Goal: Find specific page/section: Find specific page/section

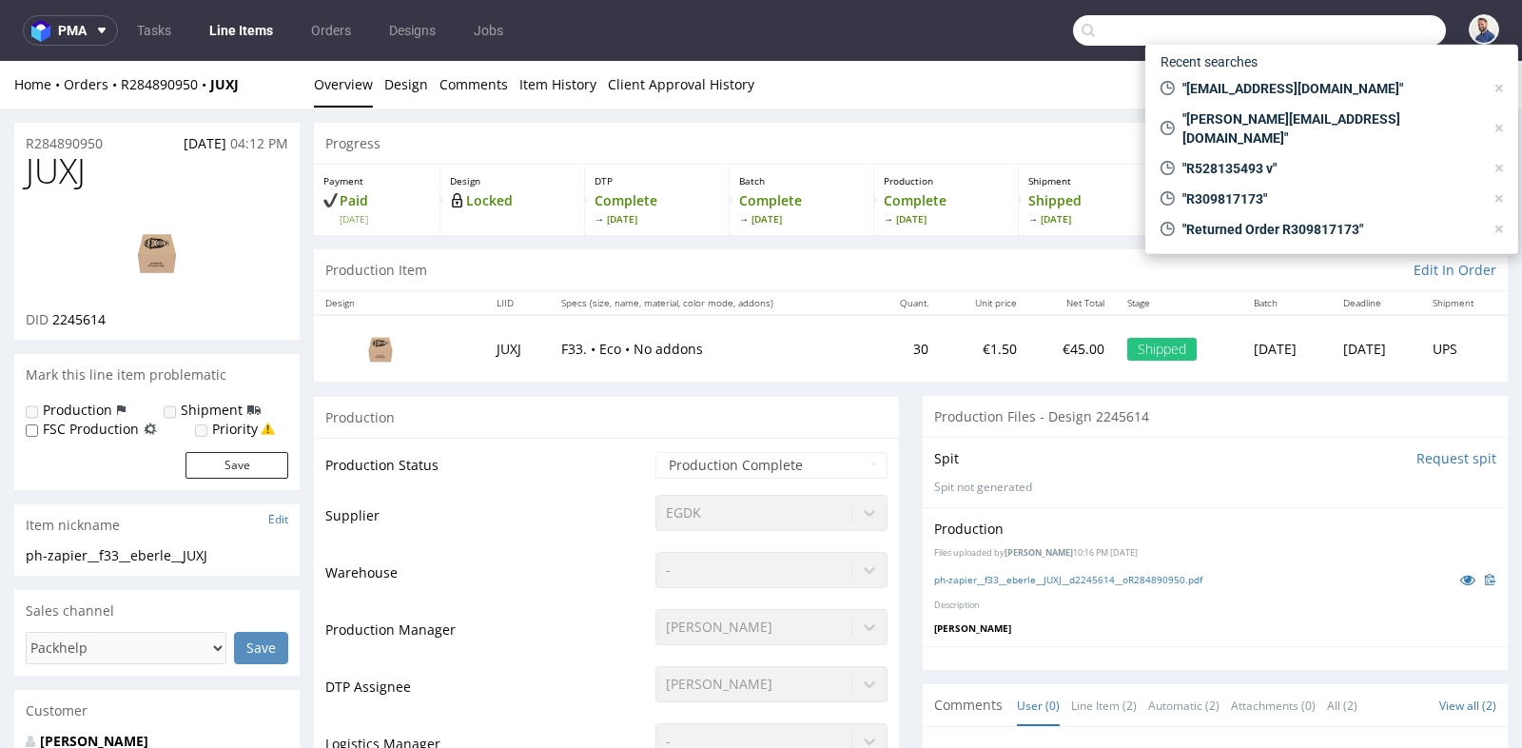
click at [1333, 15] on input "text" at bounding box center [1259, 30] width 373 height 30
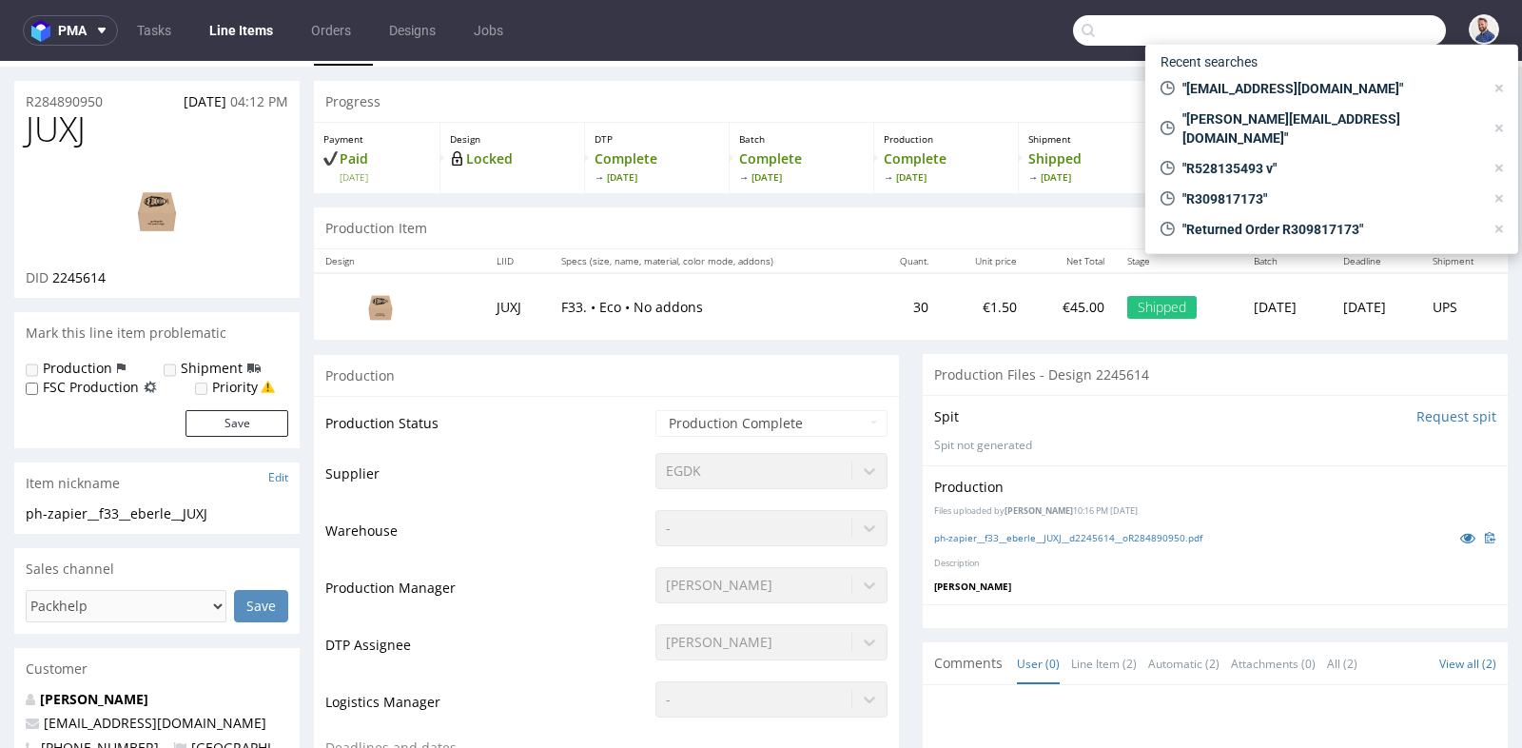
scroll to position [47, 0]
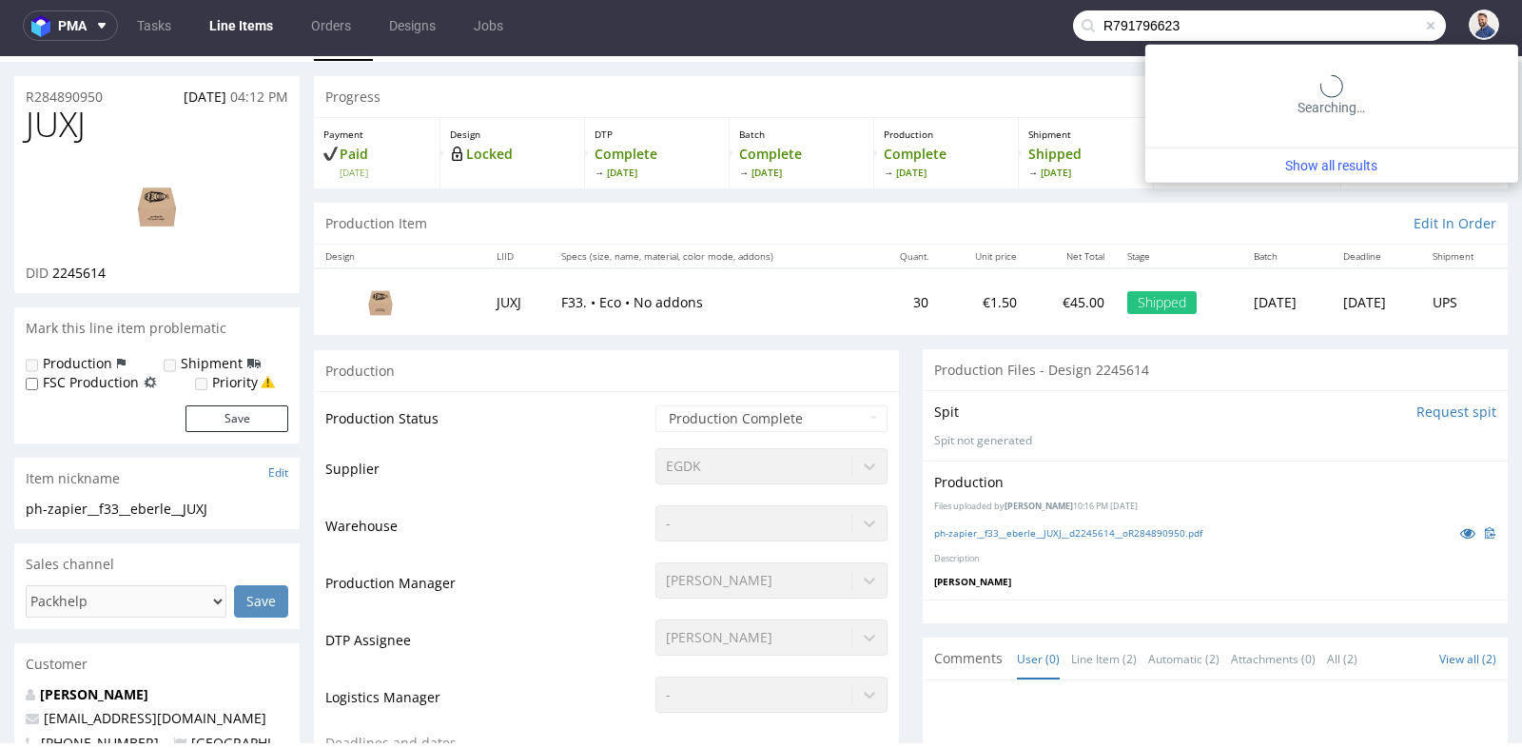
type input "R791796623"
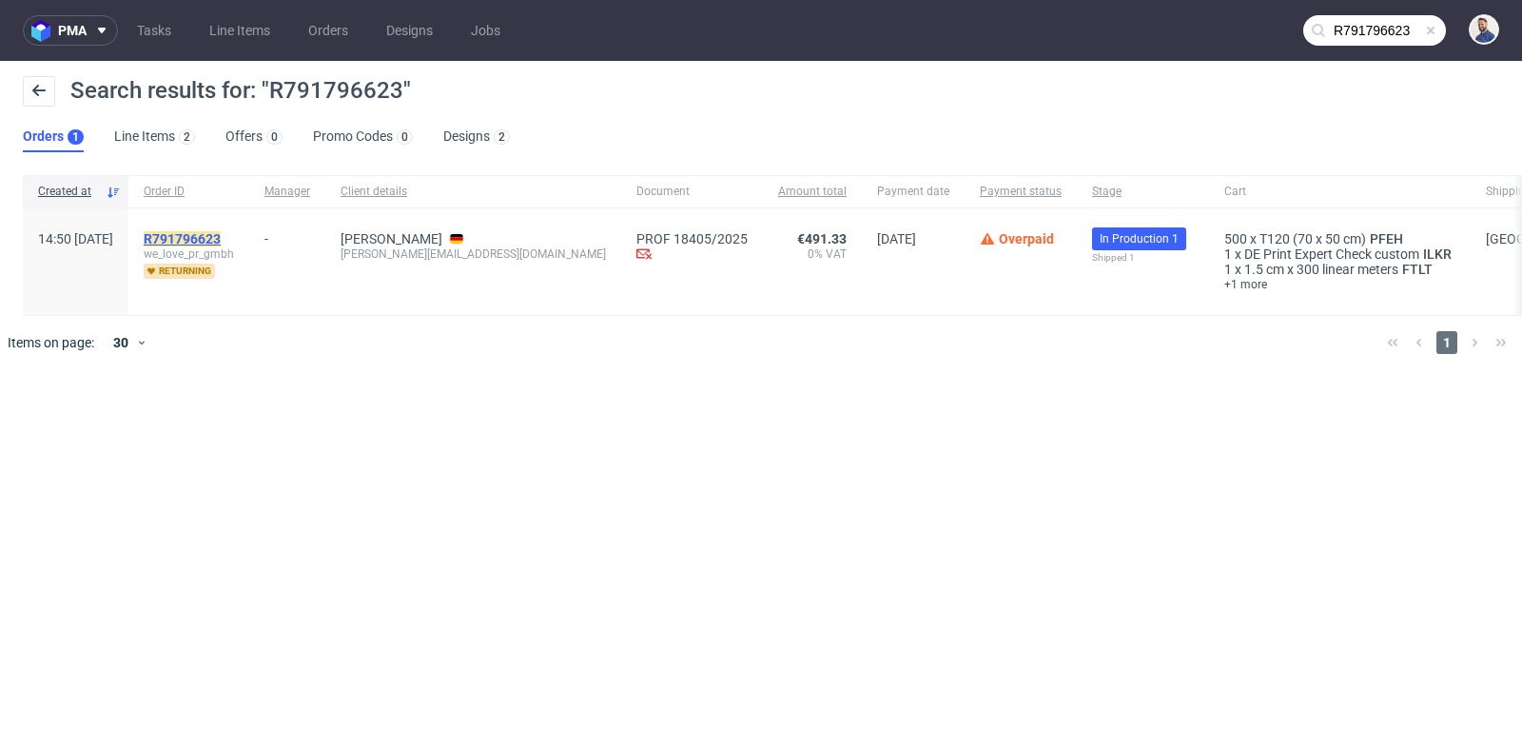
click at [221, 239] on mark "R791796623" at bounding box center [182, 238] width 77 height 15
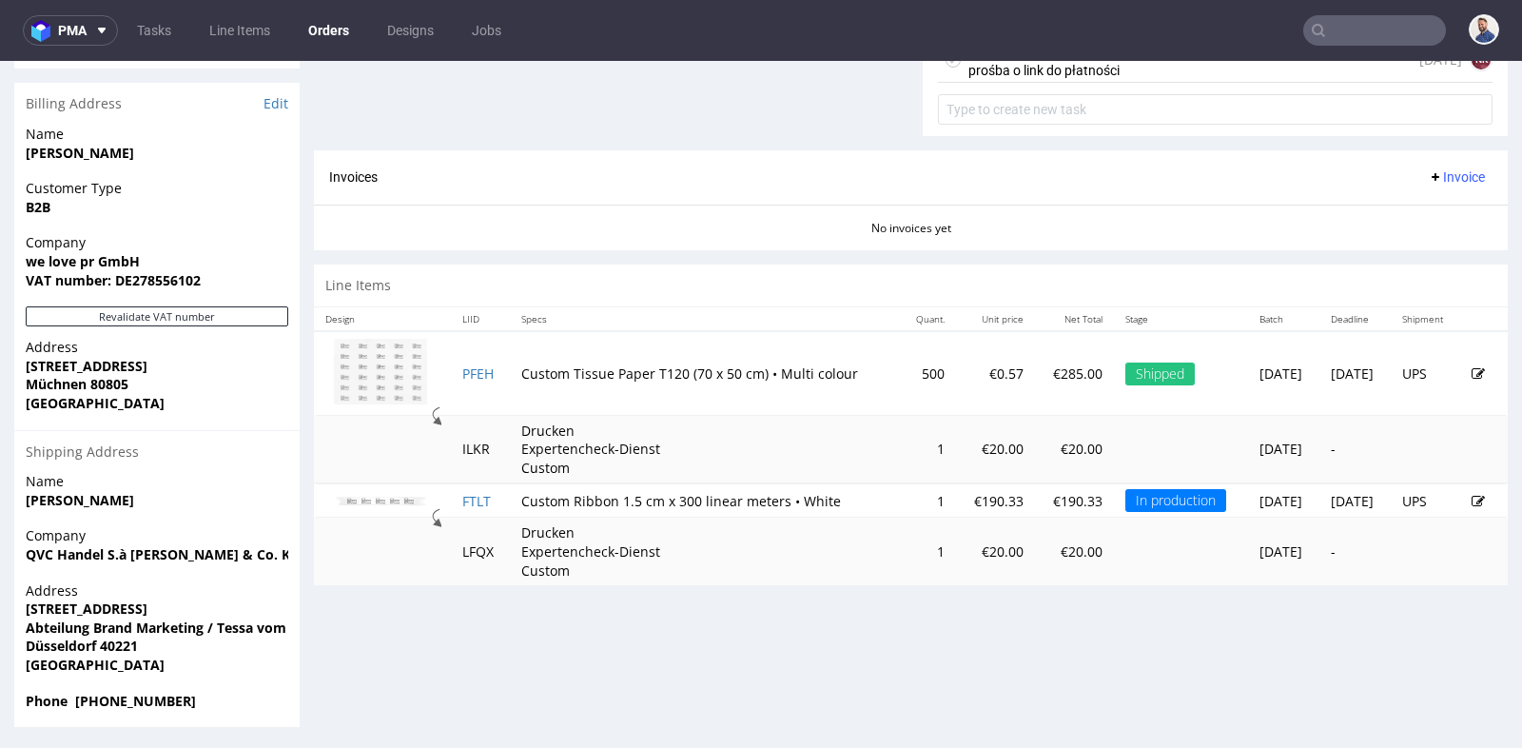
scroll to position [5, 0]
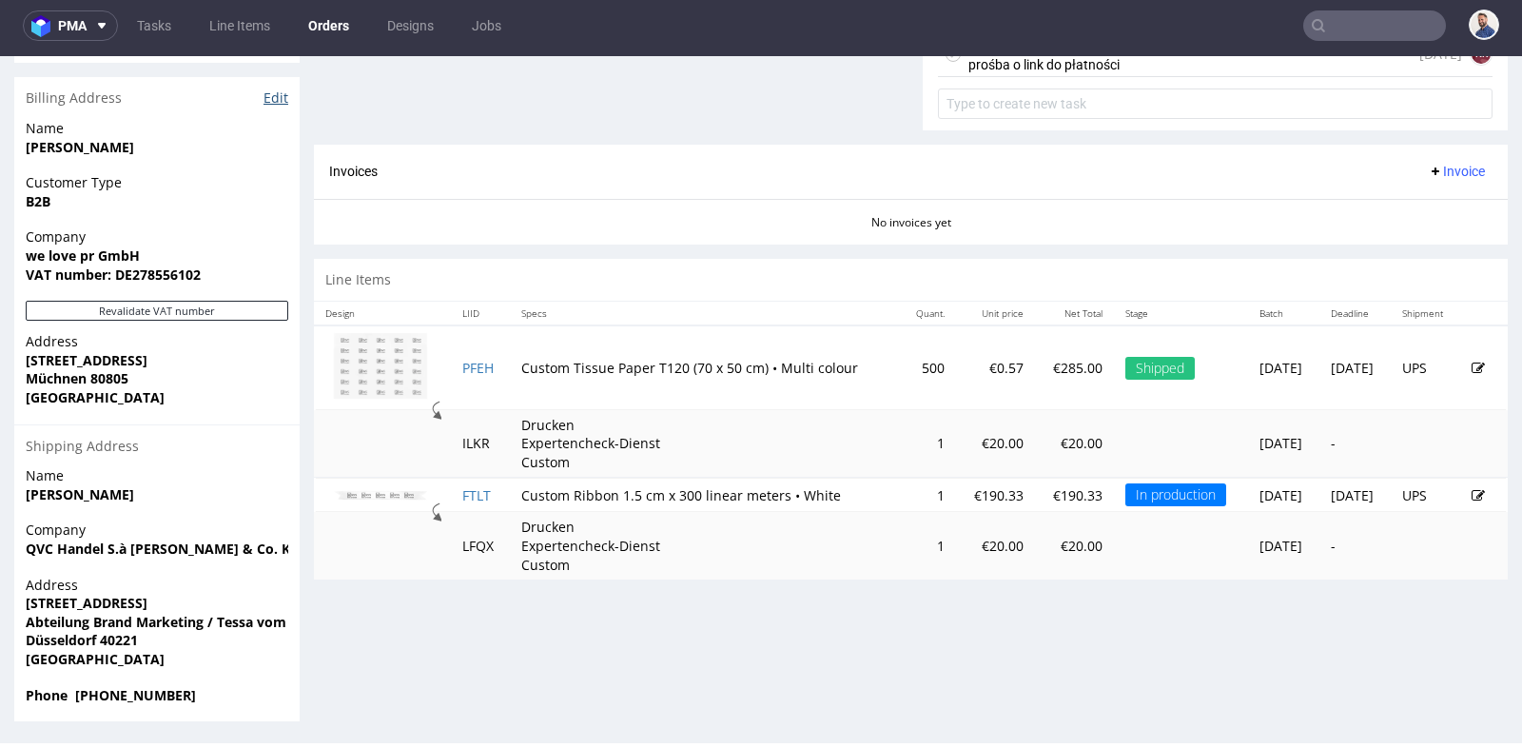
click at [275, 93] on link "Edit" at bounding box center [276, 97] width 25 height 19
